Goal: Transaction & Acquisition: Book appointment/travel/reservation

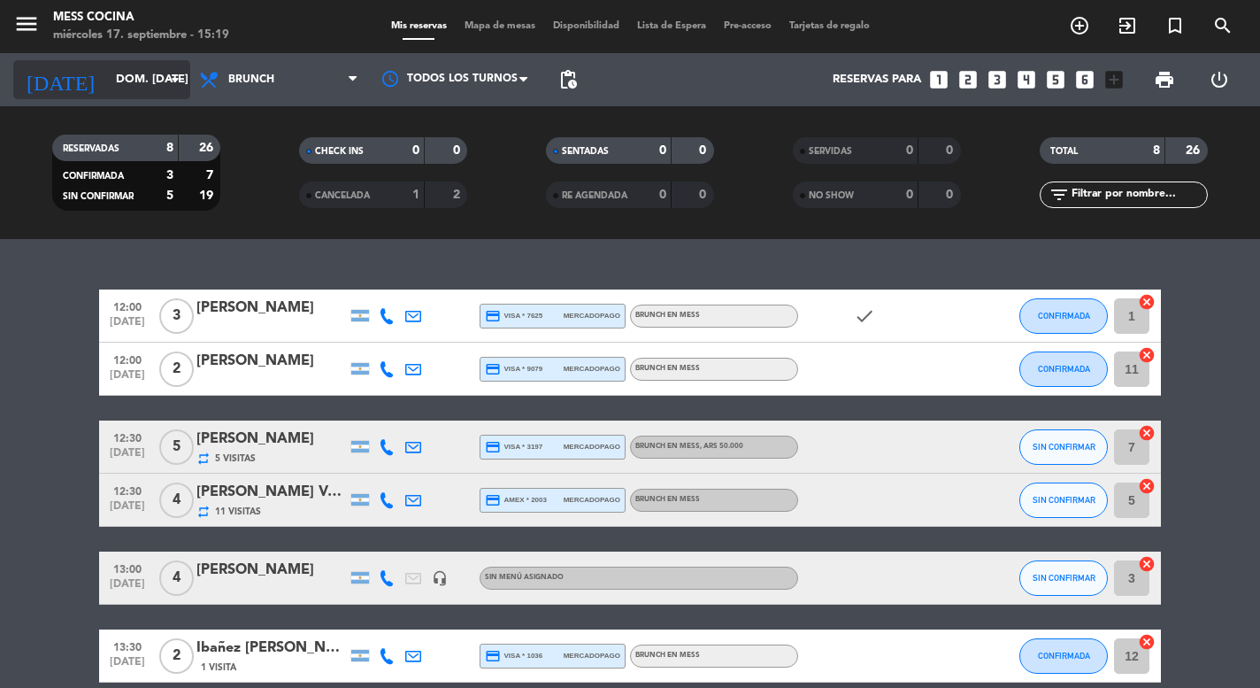
click at [164, 70] on input "dom. [DATE]" at bounding box center [184, 80] width 154 height 32
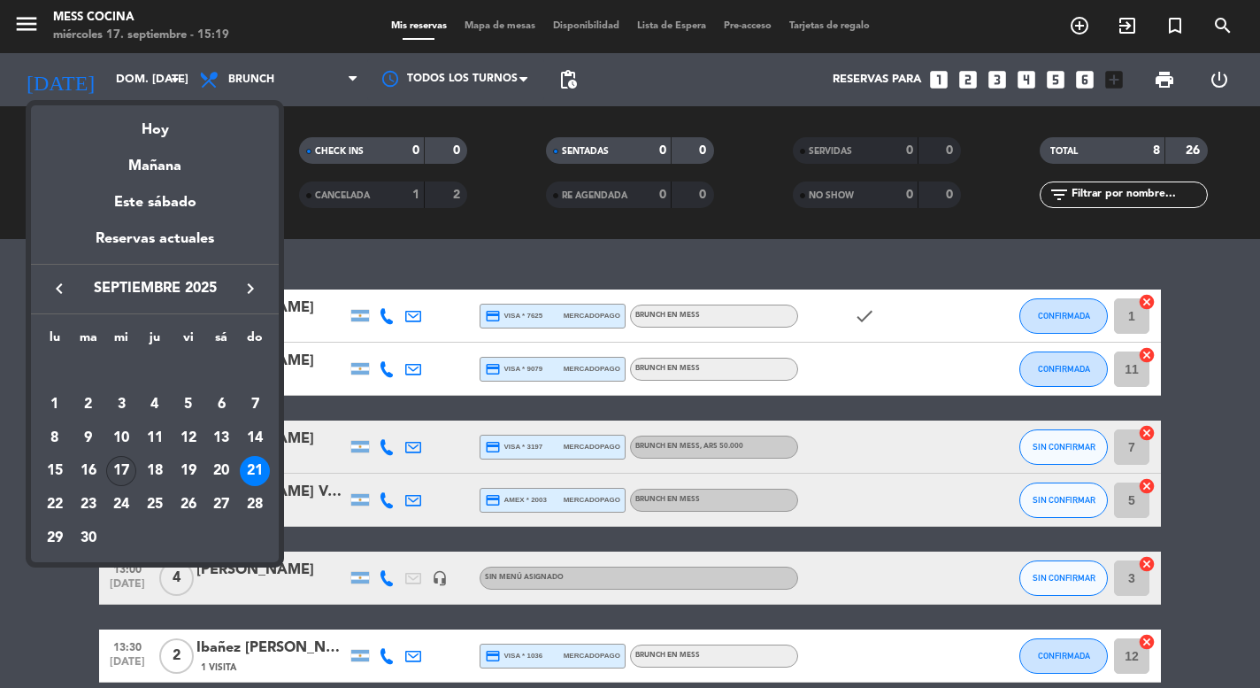
click at [115, 476] on div "17" at bounding box center [121, 471] width 30 height 30
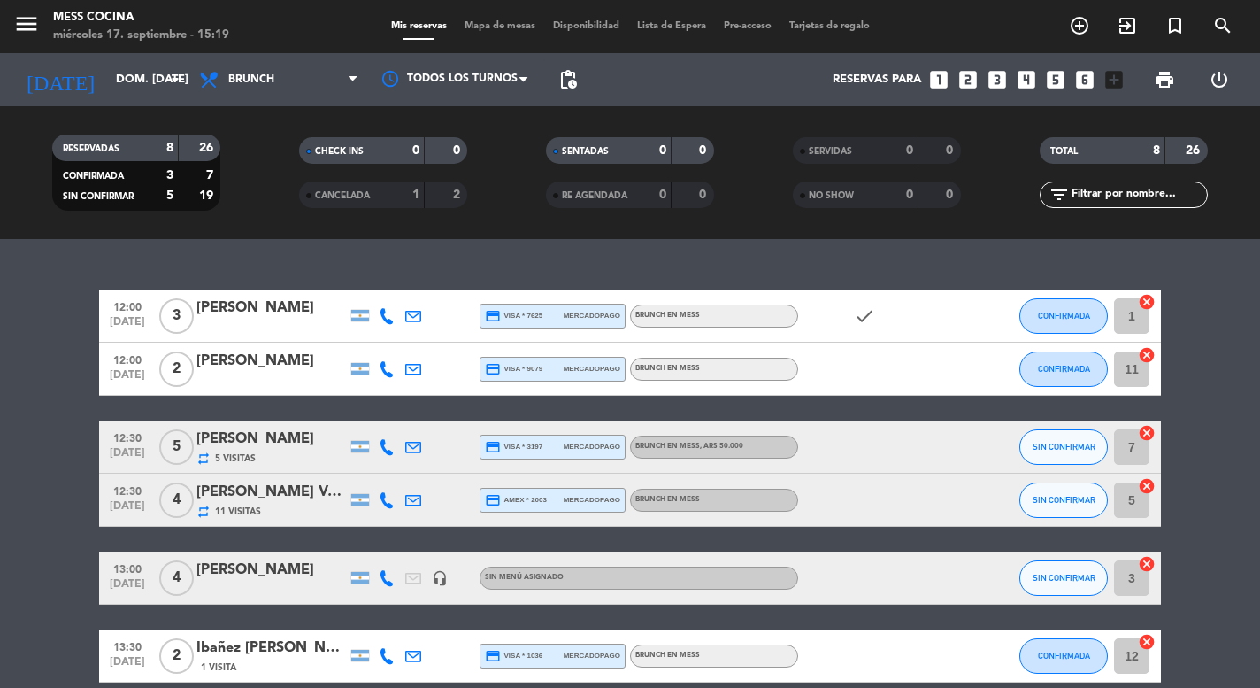
type input "mié. [DATE]"
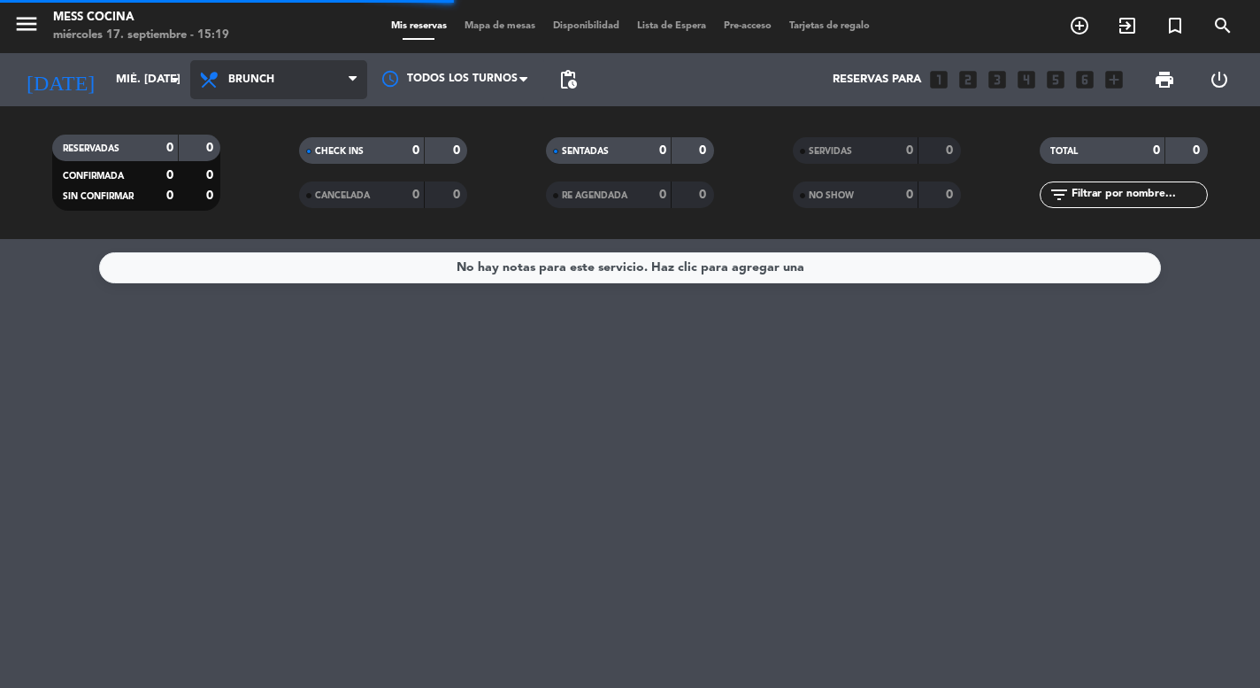
click at [336, 89] on span "Brunch" at bounding box center [278, 79] width 177 height 39
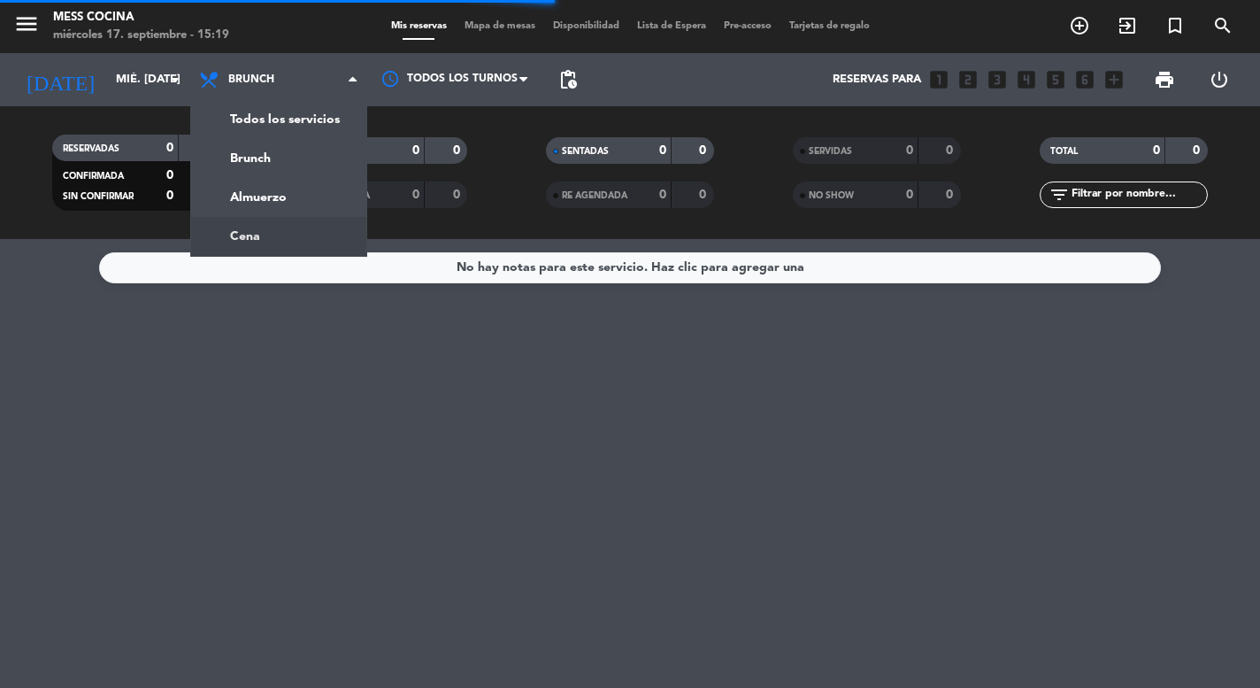
click at [260, 222] on div "menu Mess Cocina miércoles 17. septiembre - 15:19 Mis reservas Mapa de mesas Di…" at bounding box center [630, 119] width 1260 height 239
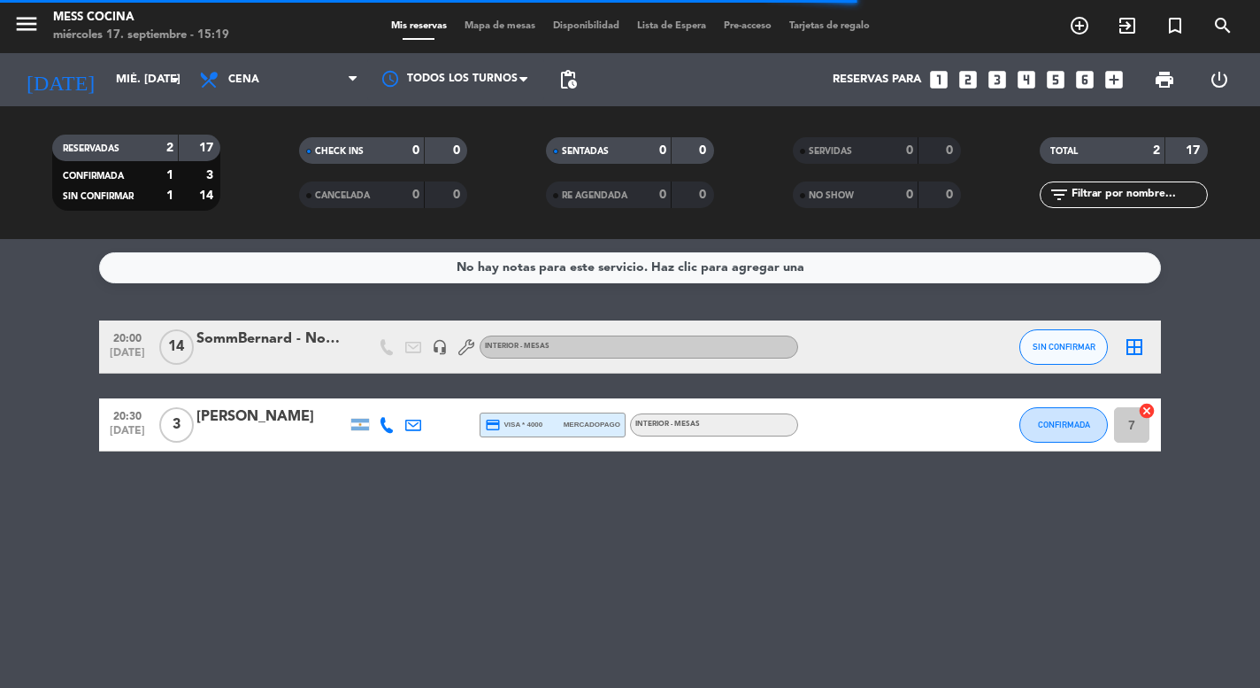
click at [511, 31] on span "Mapa de mesas" at bounding box center [500, 26] width 88 height 10
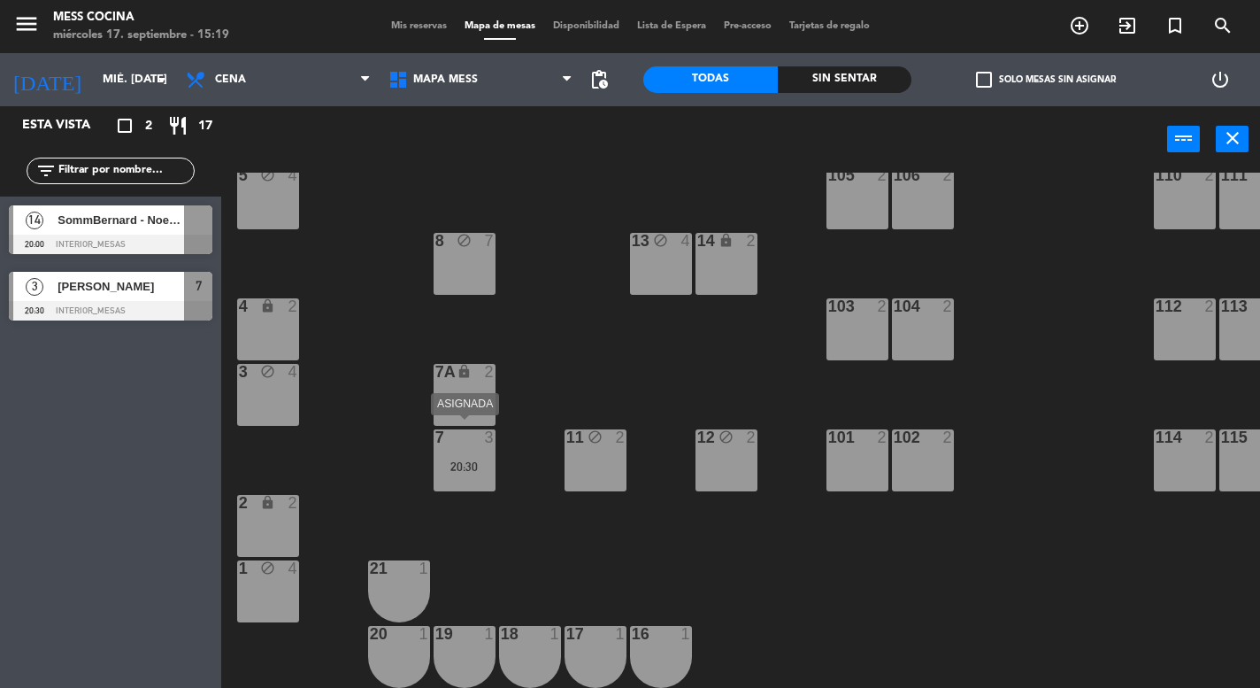
scroll to position [112, 0]
click at [392, 560] on div at bounding box center [398, 568] width 29 height 16
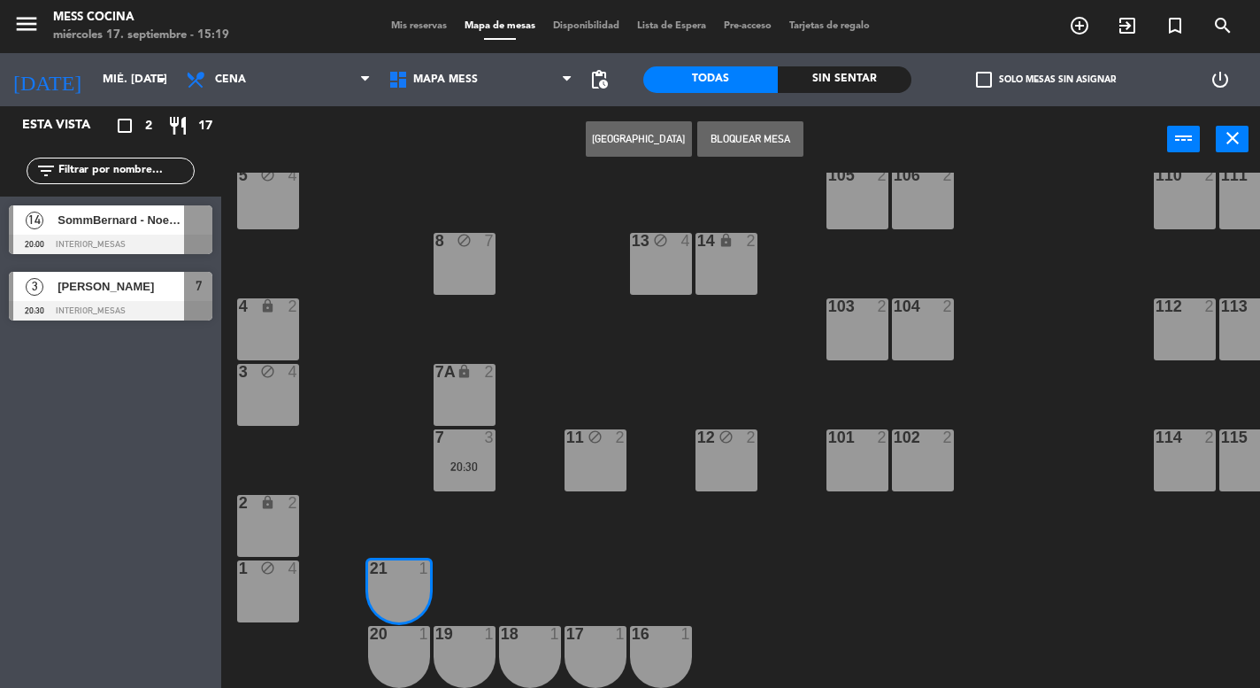
click at [386, 626] on div at bounding box center [398, 634] width 29 height 16
click at [780, 142] on button "Bloquear Mesa" at bounding box center [750, 138] width 106 height 35
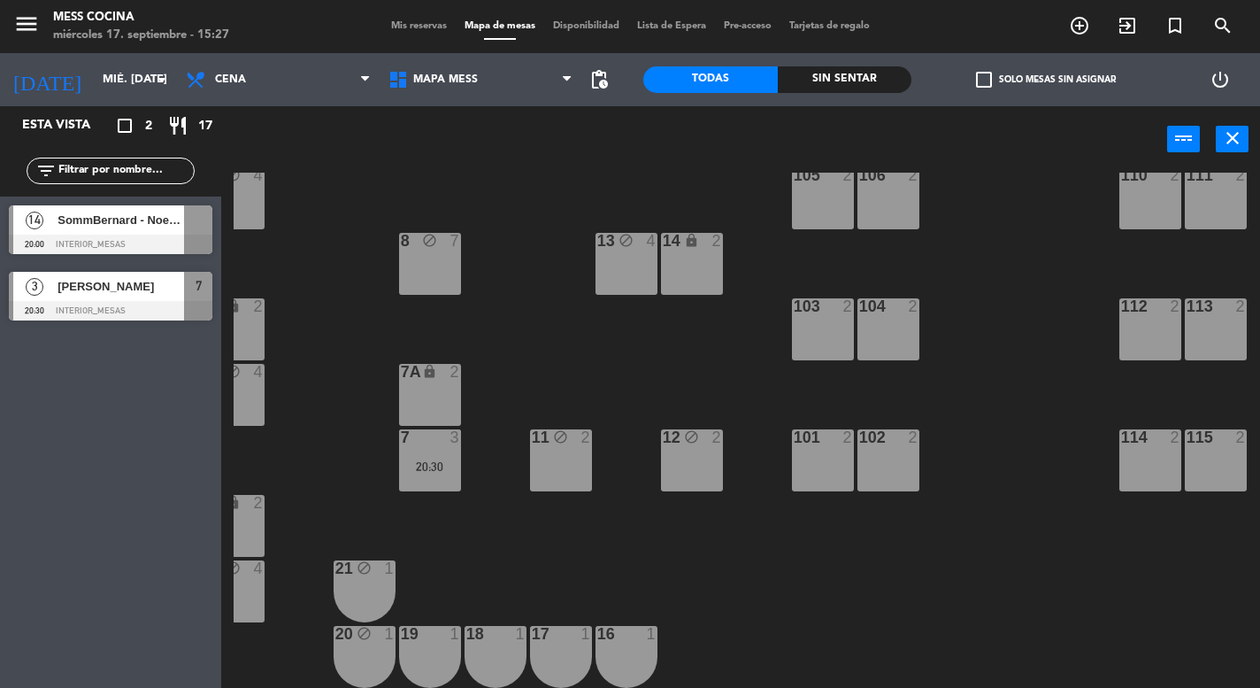
scroll to position [109, 35]
click at [823, 462] on div "101 2" at bounding box center [823, 460] width 62 height 62
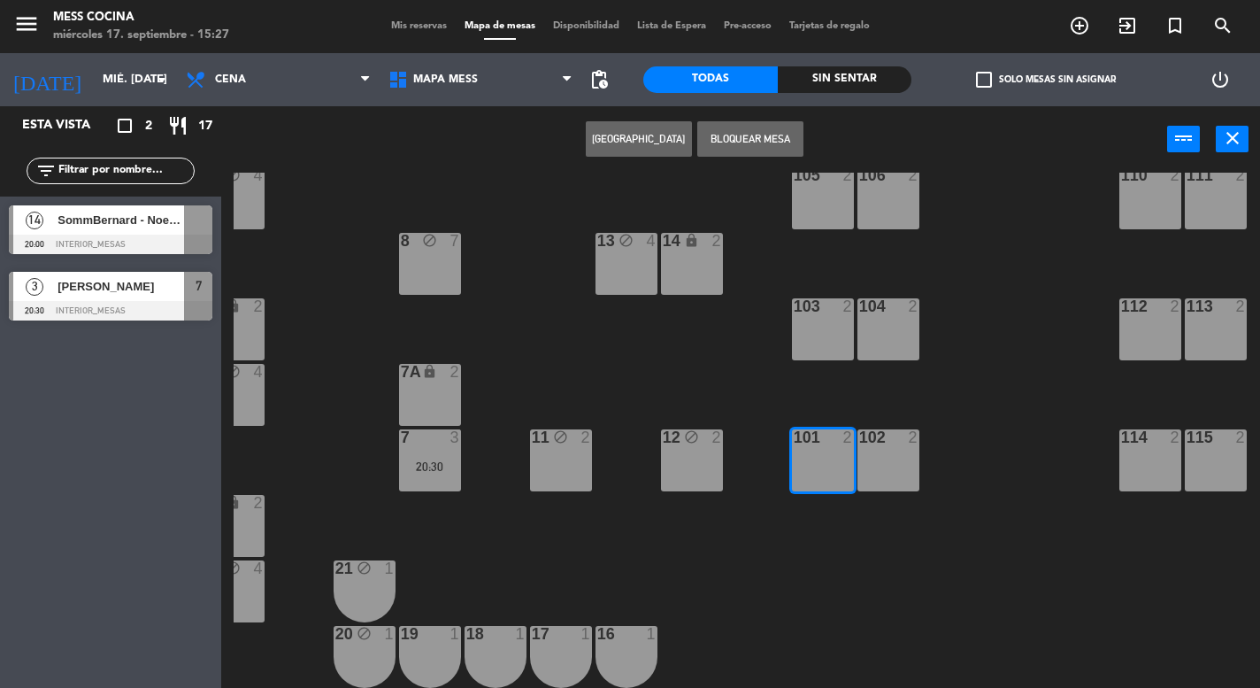
click at [654, 122] on button "[GEOGRAPHIC_DATA]" at bounding box center [639, 138] width 106 height 35
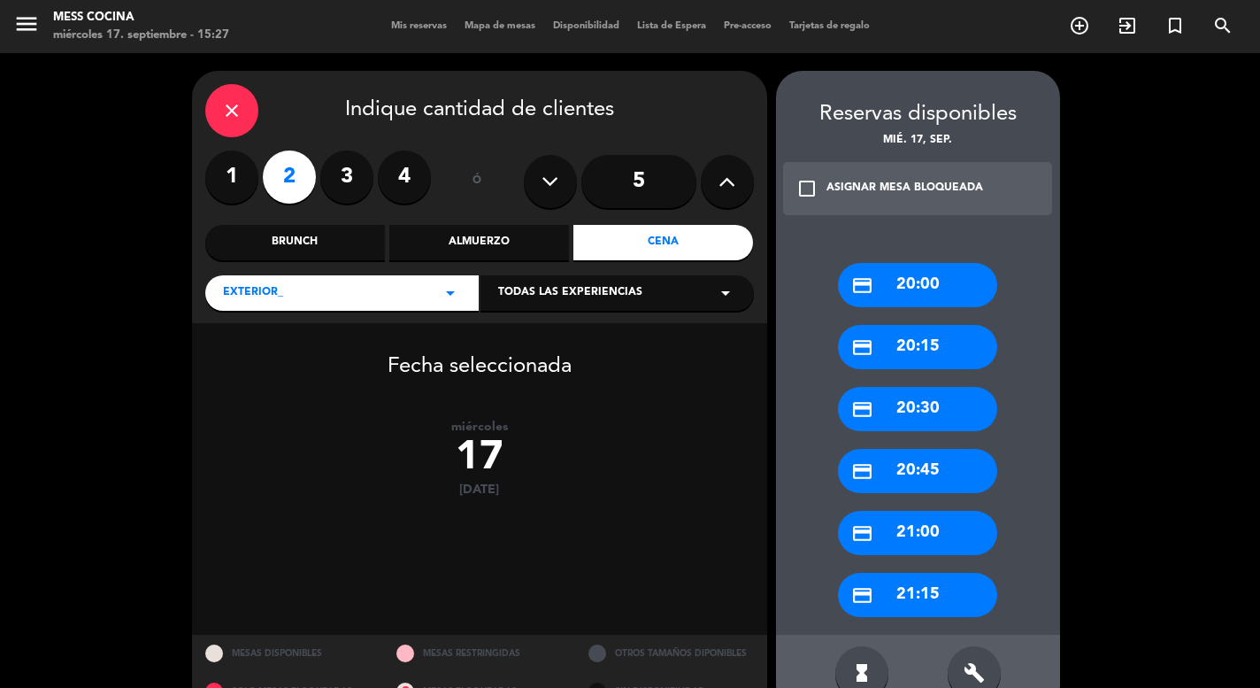
drag, startPoint x: 925, startPoint y: 581, endPoint x: 936, endPoint y: 528, distance: 54.3
click at [936, 528] on div "credit_card 20:00 credit_card 20:15 credit_card 20:30 credit_card 20:45 credit_…" at bounding box center [918, 430] width 284 height 407
click at [936, 528] on div "credit_card 21:00" at bounding box center [917, 533] width 159 height 44
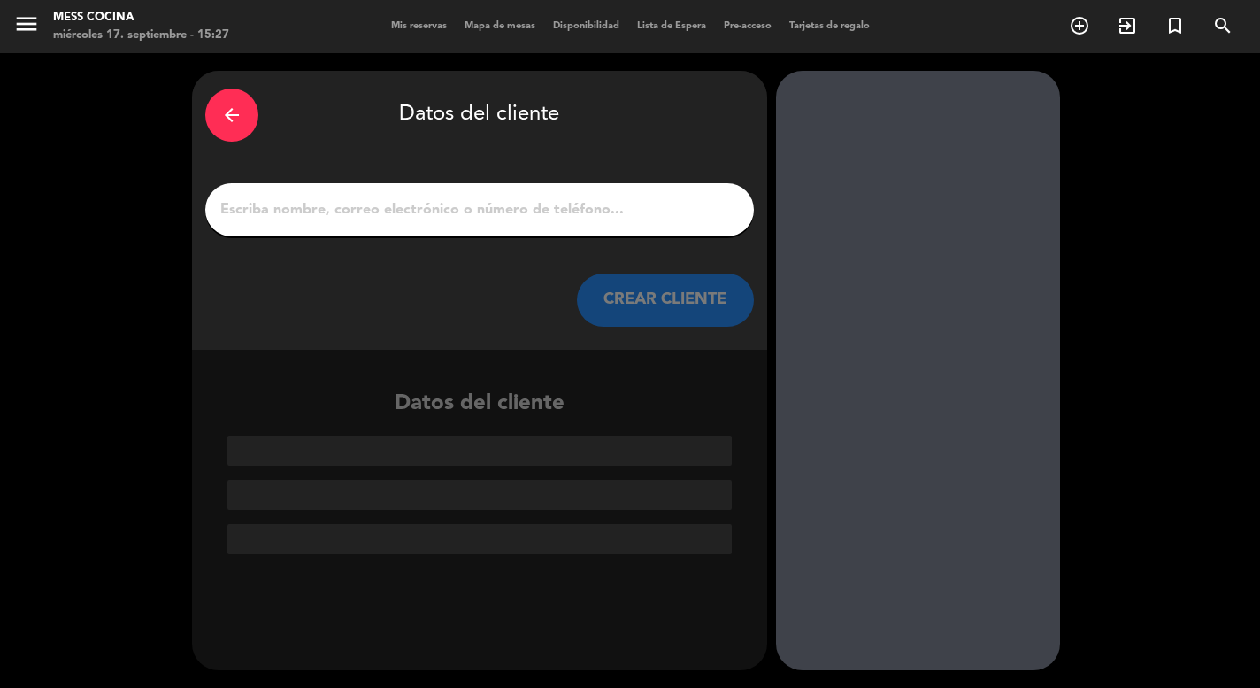
click at [581, 221] on div at bounding box center [479, 209] width 549 height 53
click at [565, 212] on input "1" at bounding box center [480, 209] width 522 height 25
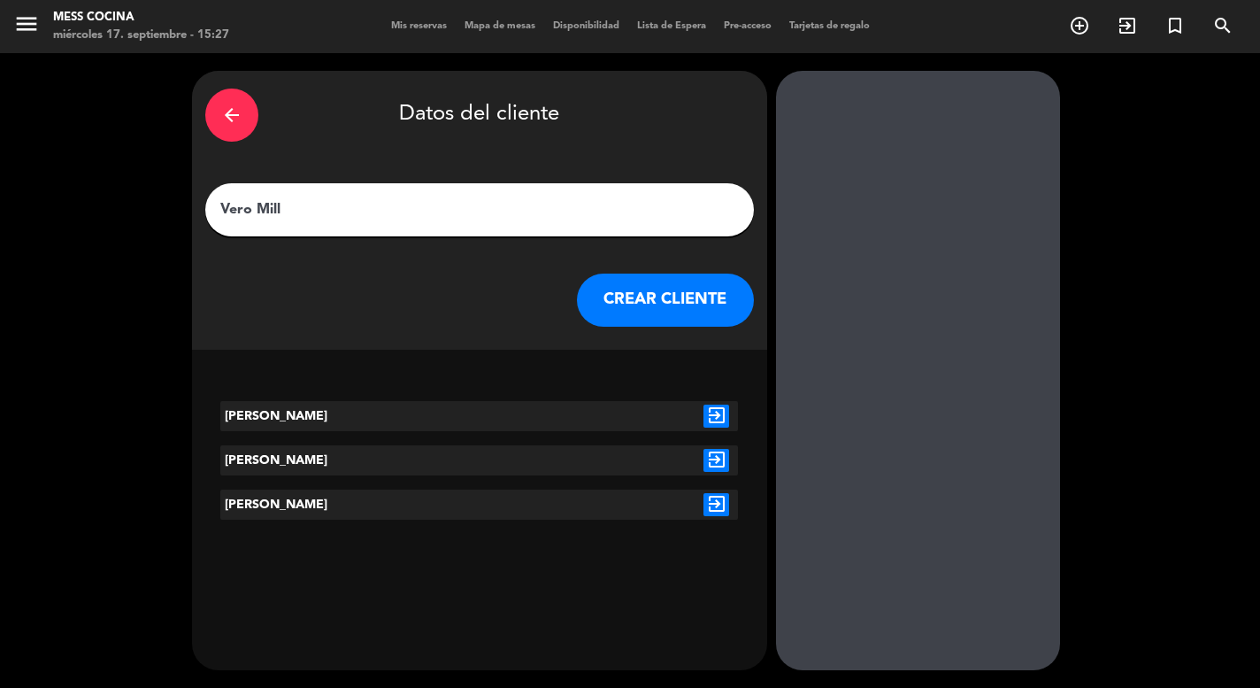
type input "Vero Mill"
click at [712, 423] on icon "exit_to_app" at bounding box center [717, 415] width 26 height 23
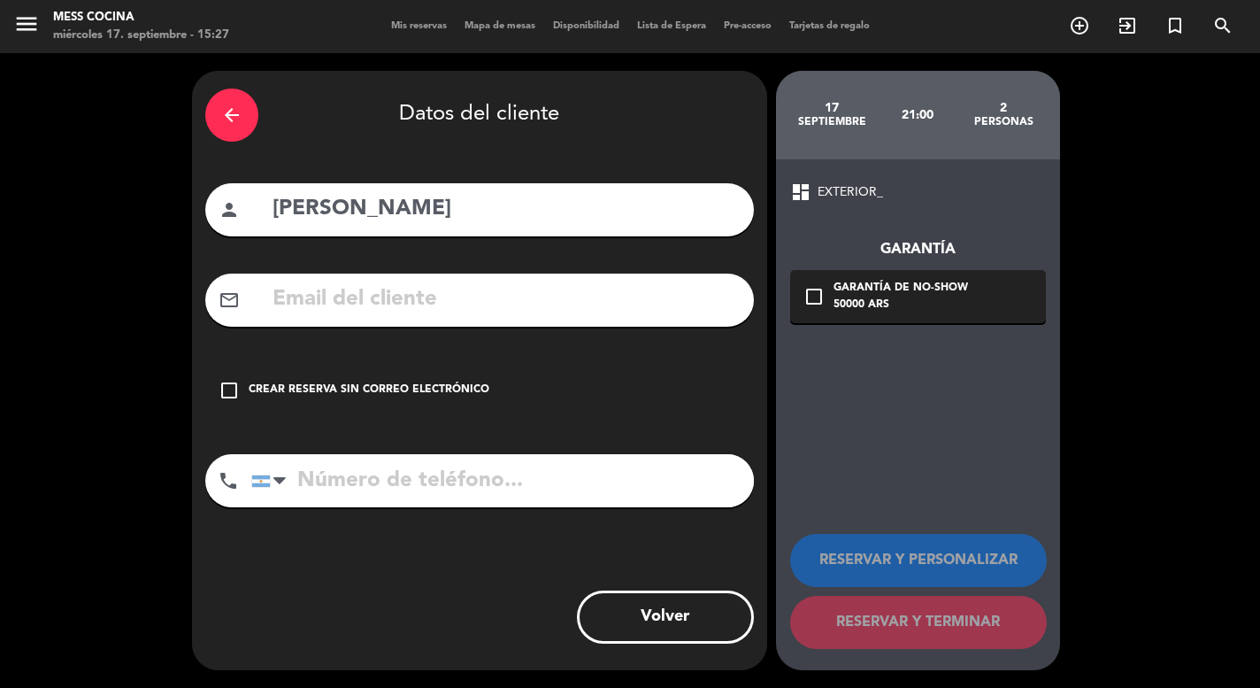
click at [431, 362] on div "arrow_back Datos del cliente person Vero [PERSON_NAME] mail_outline check_box_o…" at bounding box center [479, 370] width 575 height 599
click at [428, 382] on div "Crear reserva sin correo electrónico" at bounding box center [369, 390] width 241 height 18
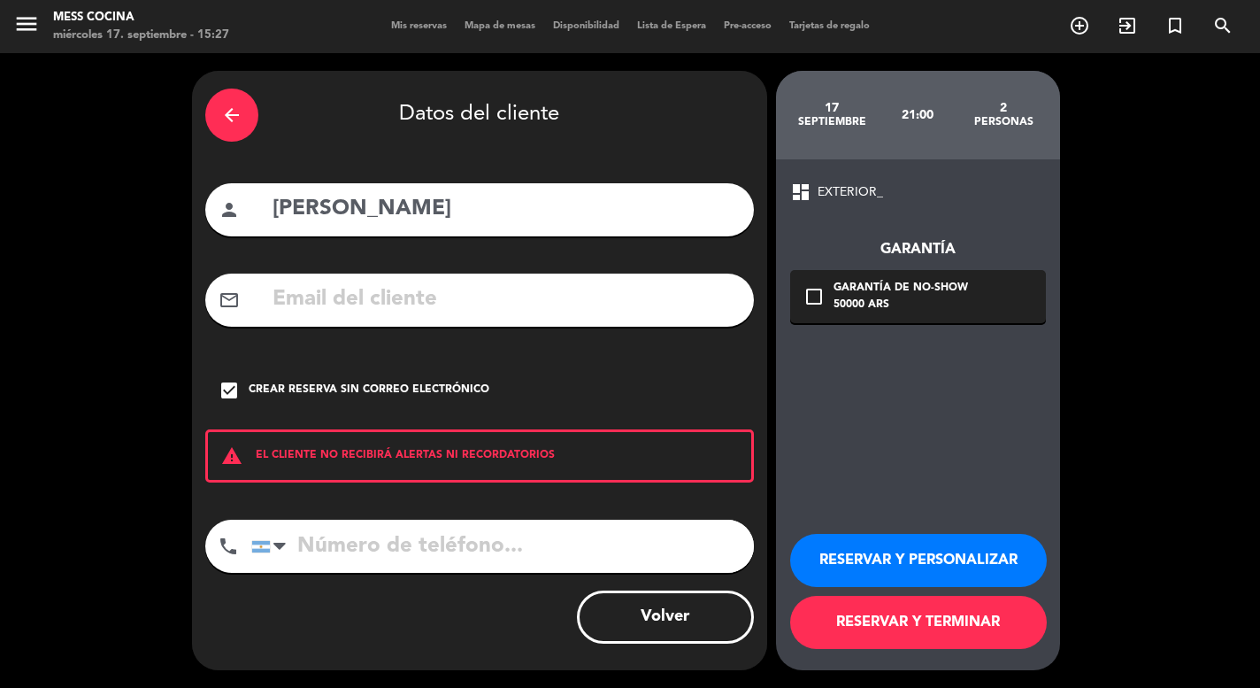
click at [859, 620] on button "RESERVAR Y TERMINAR" at bounding box center [918, 622] width 257 height 53
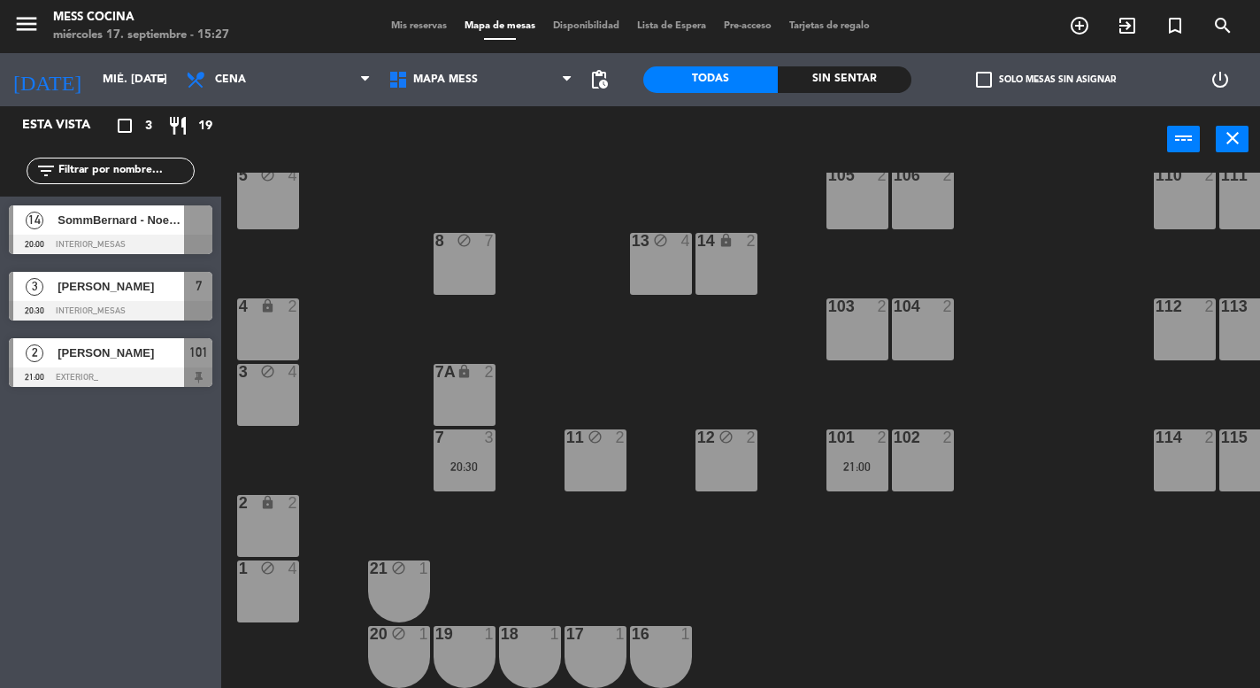
scroll to position [112, 0]
